Goal: Find specific page/section: Find specific page/section

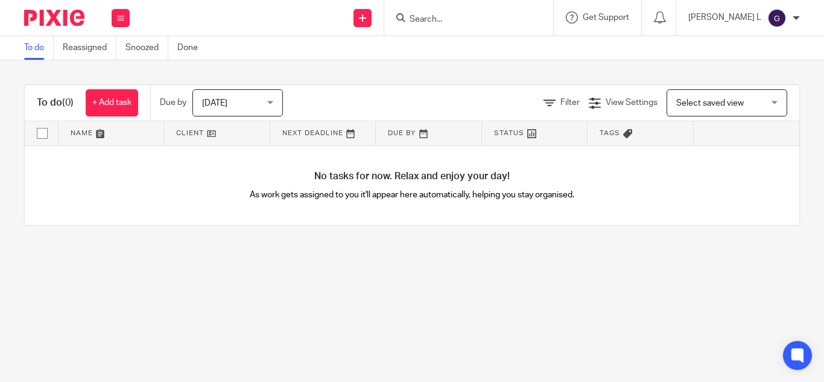
click at [467, 21] on input "Search" at bounding box center [462, 19] width 109 height 11
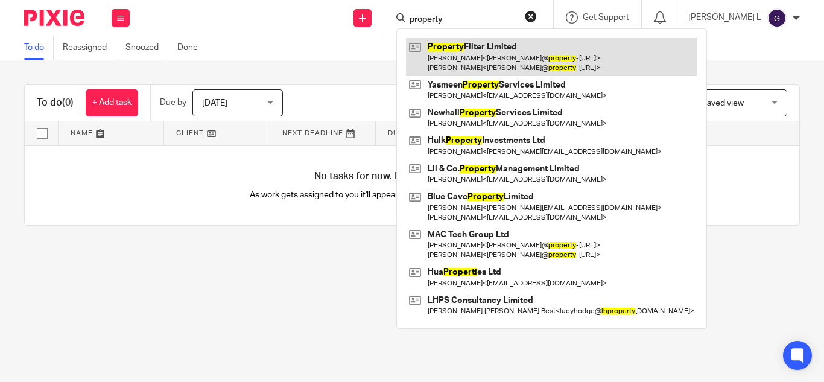
type input "property"
click at [525, 57] on link at bounding box center [551, 56] width 291 height 37
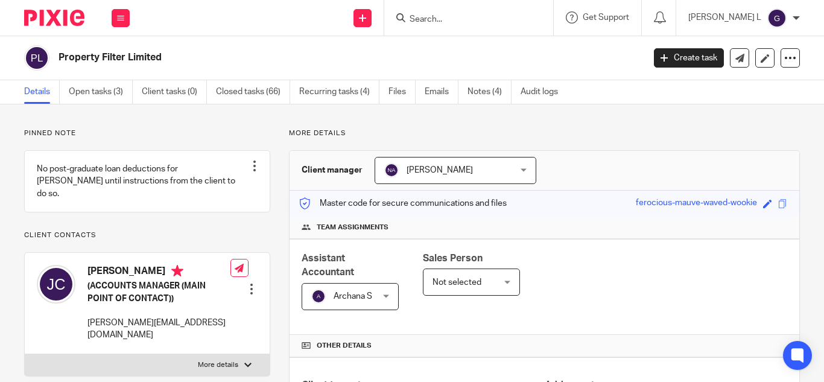
click at [504, 19] on input "Search" at bounding box center [462, 19] width 109 height 11
click at [778, 204] on span at bounding box center [782, 203] width 9 height 9
click at [765, 201] on div "Save ferocious-mauve-waved-wookie" at bounding box center [705, 204] width 139 height 14
click at [778, 204] on span at bounding box center [782, 203] width 9 height 9
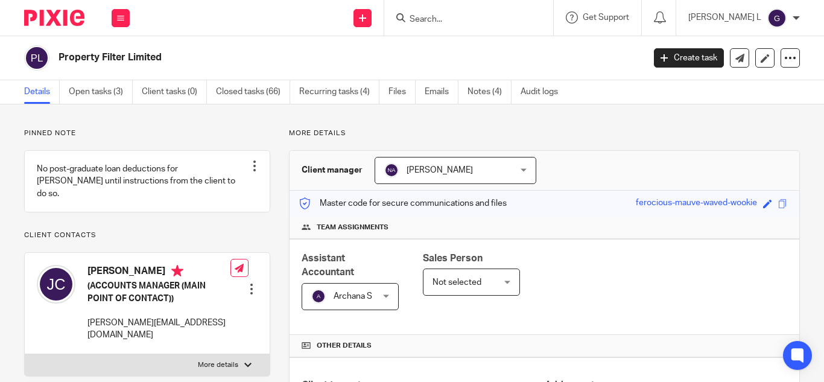
click at [478, 14] on input "Search" at bounding box center [462, 19] width 109 height 11
type input "cauli"
click button "submit" at bounding box center [0, 0] width 0 height 0
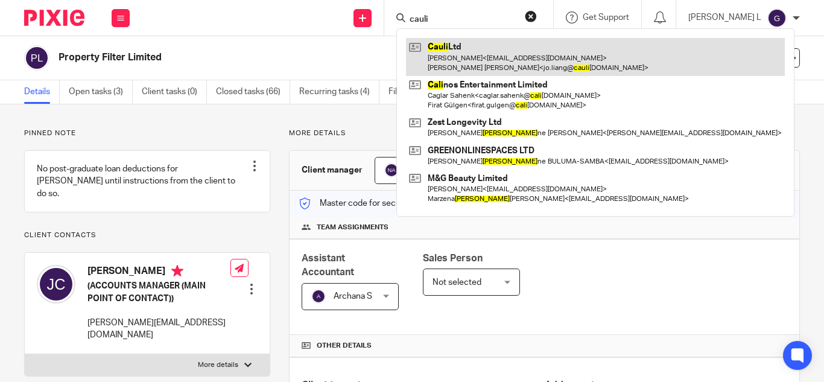
click at [532, 57] on link at bounding box center [595, 56] width 379 height 37
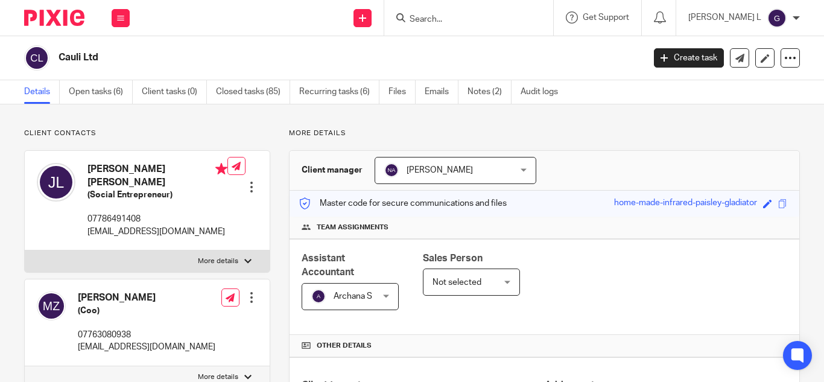
click at [517, 19] on input "Search" at bounding box center [462, 19] width 109 height 11
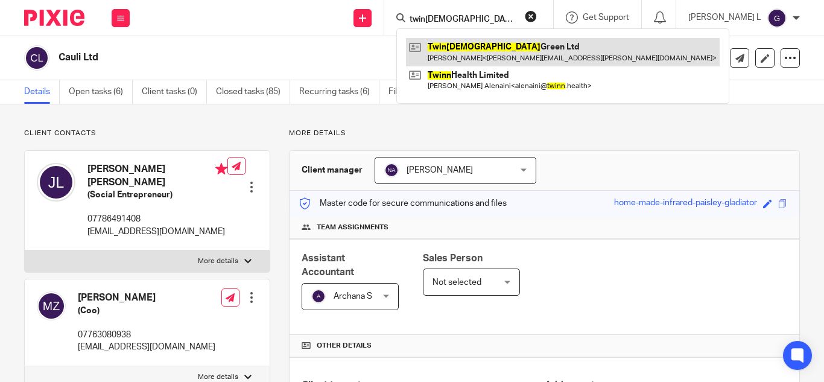
type input "twin4"
click at [536, 55] on link at bounding box center [563, 52] width 314 height 28
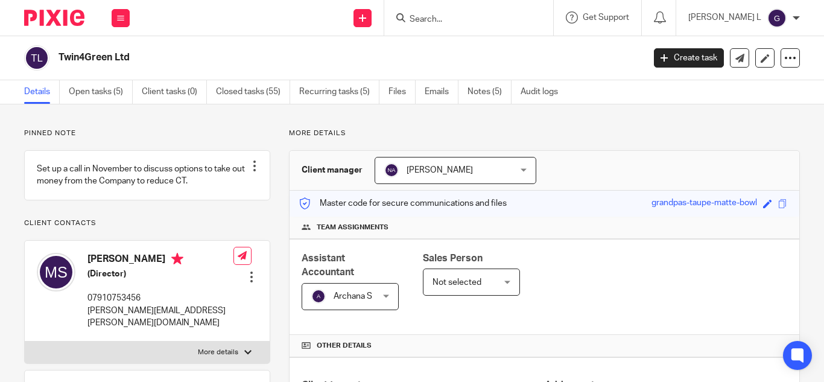
click at [481, 7] on div at bounding box center [468, 18] width 169 height 36
click at [483, 16] on input "Search" at bounding box center [462, 19] width 109 height 11
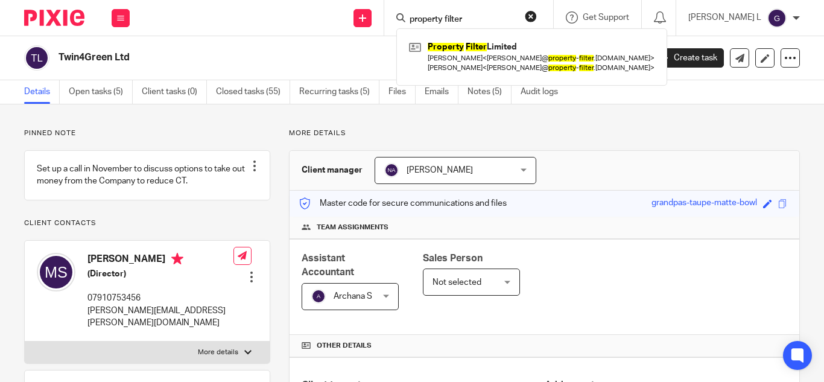
type input "property filter"
click button "submit" at bounding box center [0, 0] width 0 height 0
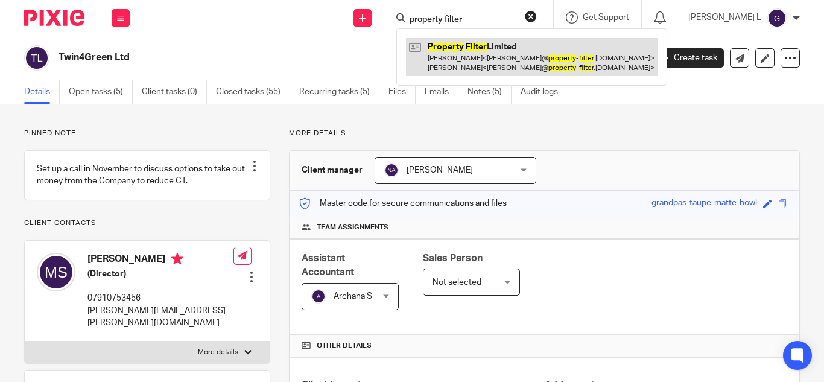
click at [501, 39] on link at bounding box center [532, 56] width 252 height 37
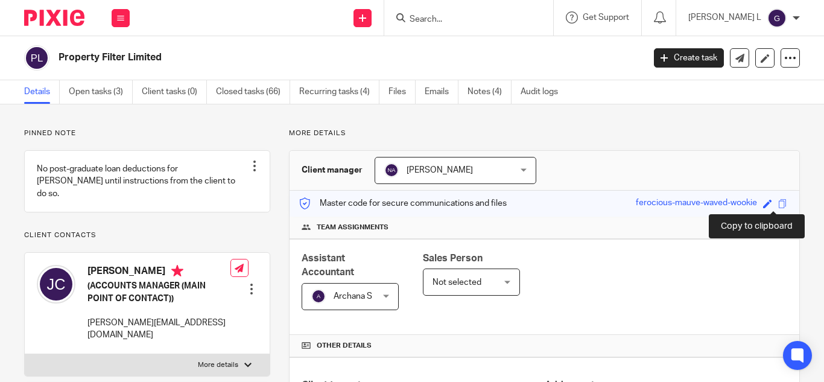
click at [778, 206] on span at bounding box center [782, 203] width 9 height 9
